Goal: Unclear: Browse casually

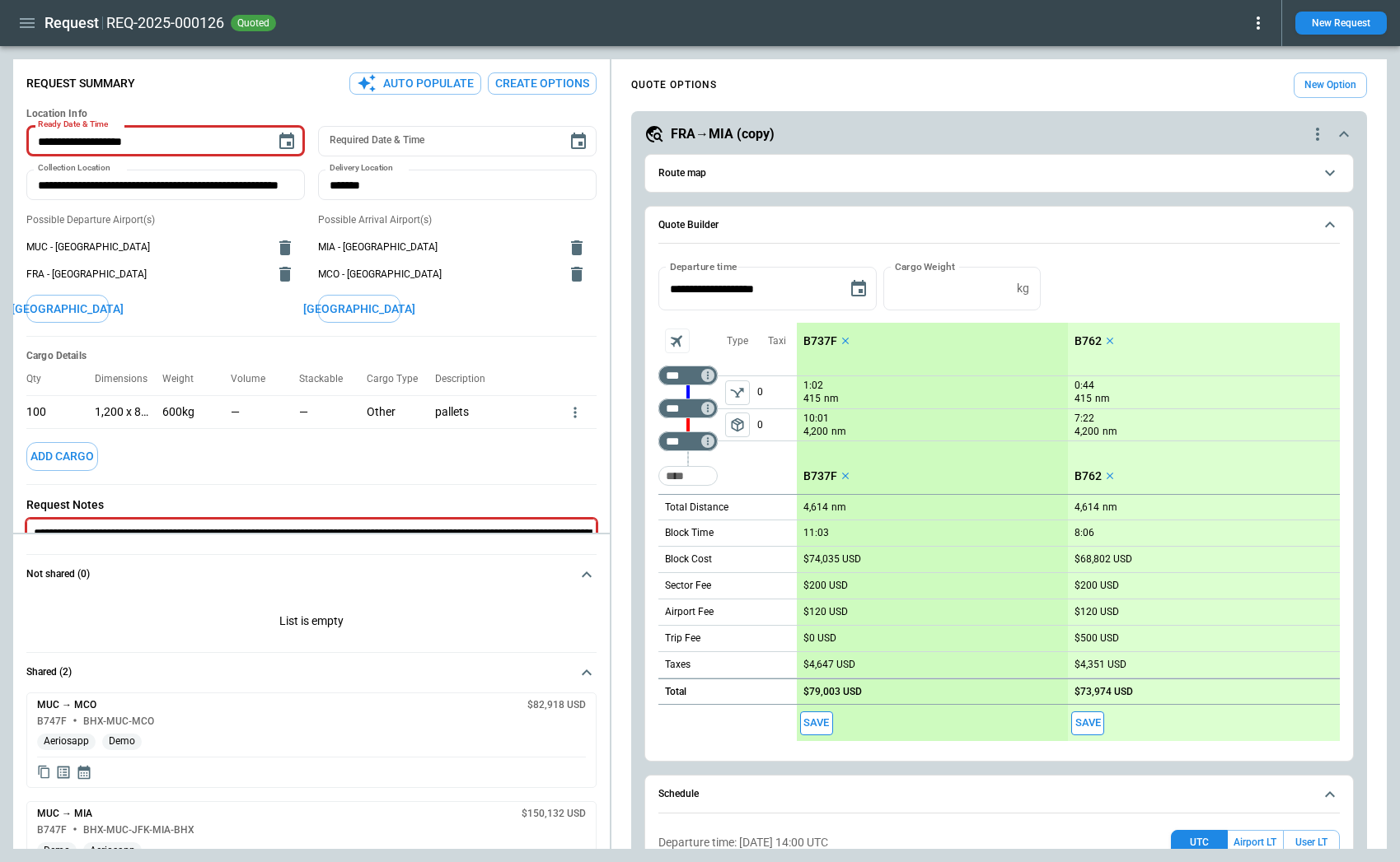
scroll to position [205, 0]
